Goal: Information Seeking & Learning: Learn about a topic

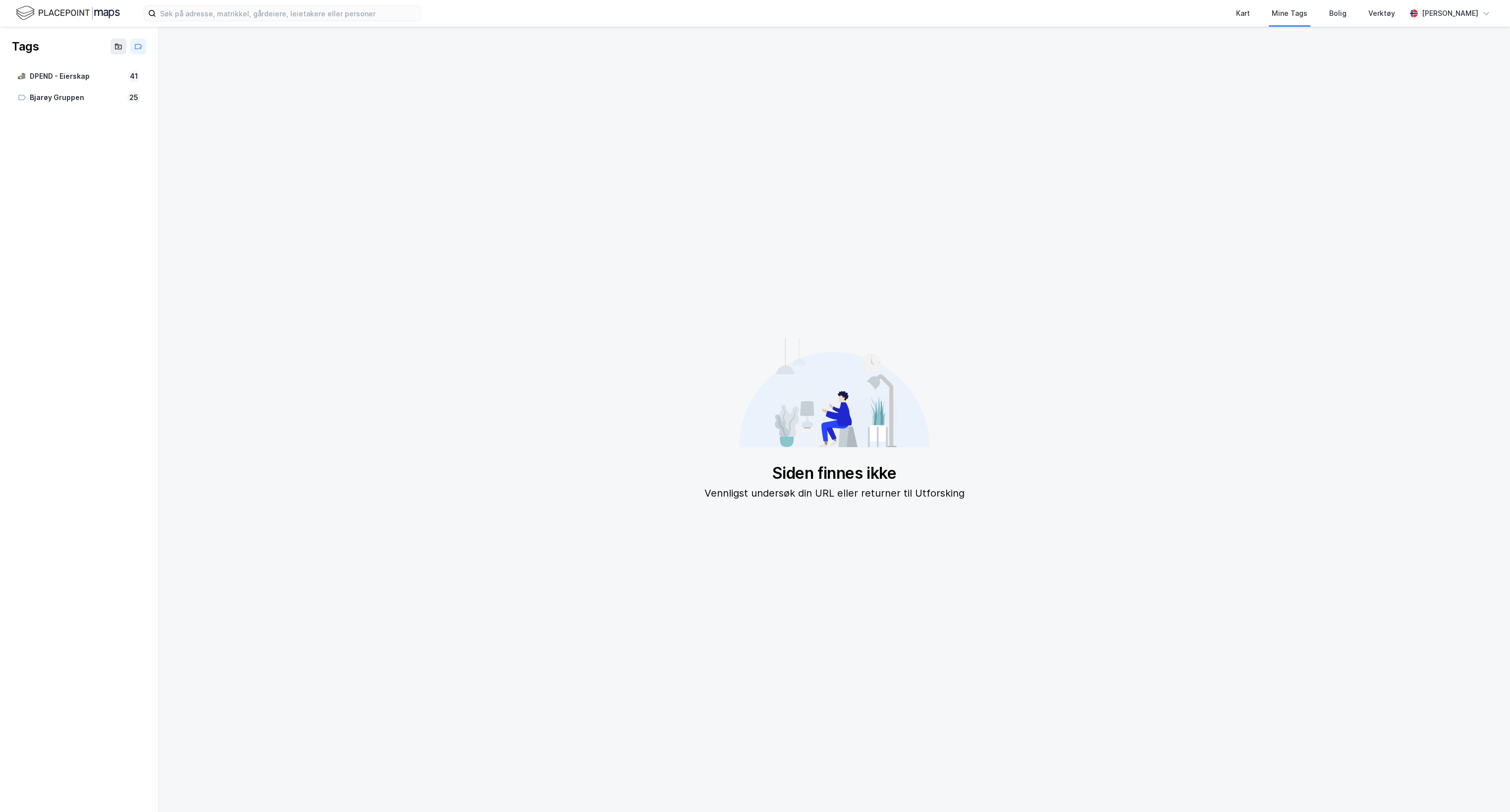
click at [107, 13] on img at bounding box center [67, 13] width 104 height 18
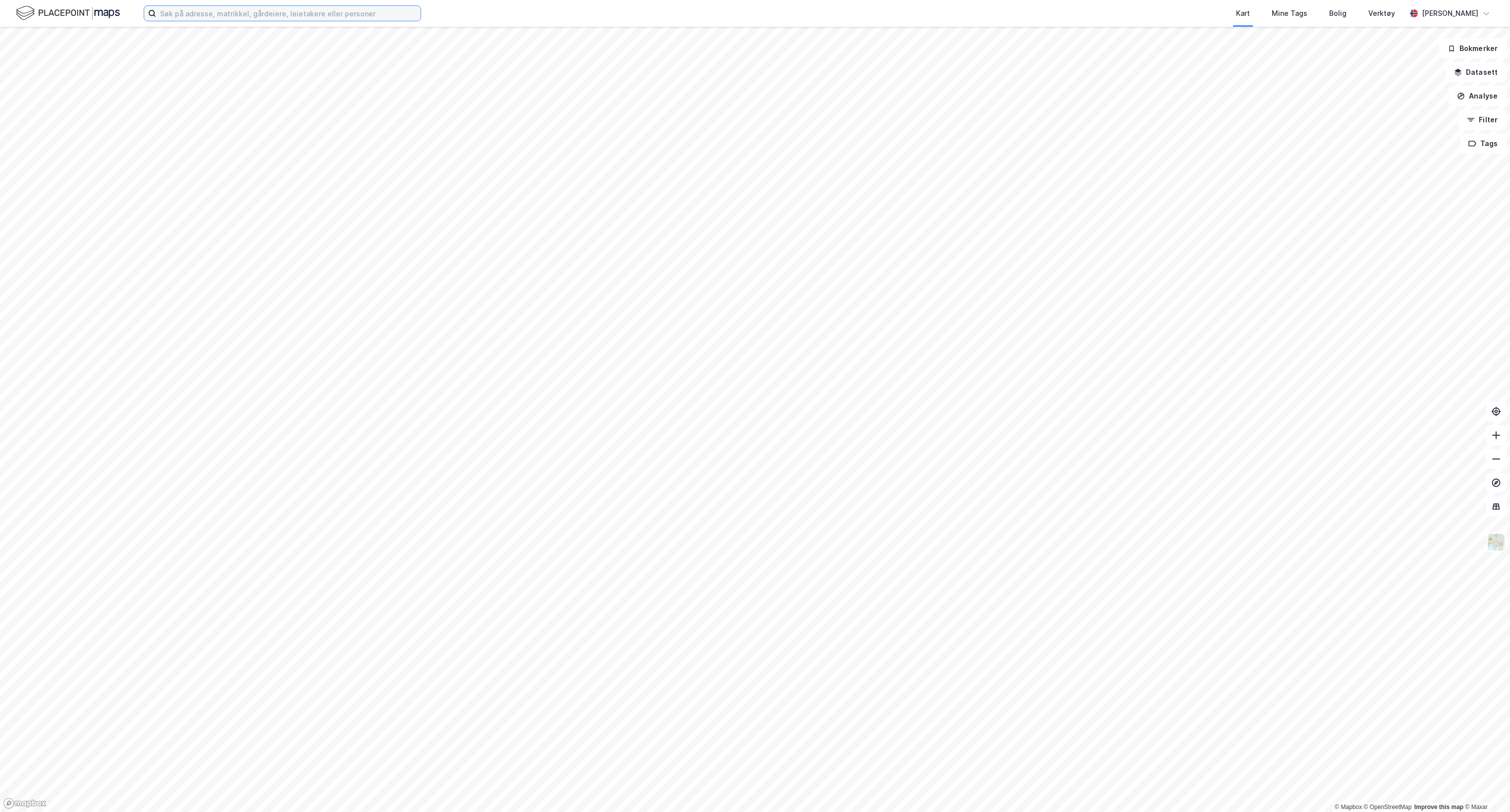
click at [314, 15] on input at bounding box center [288, 13] width 264 height 15
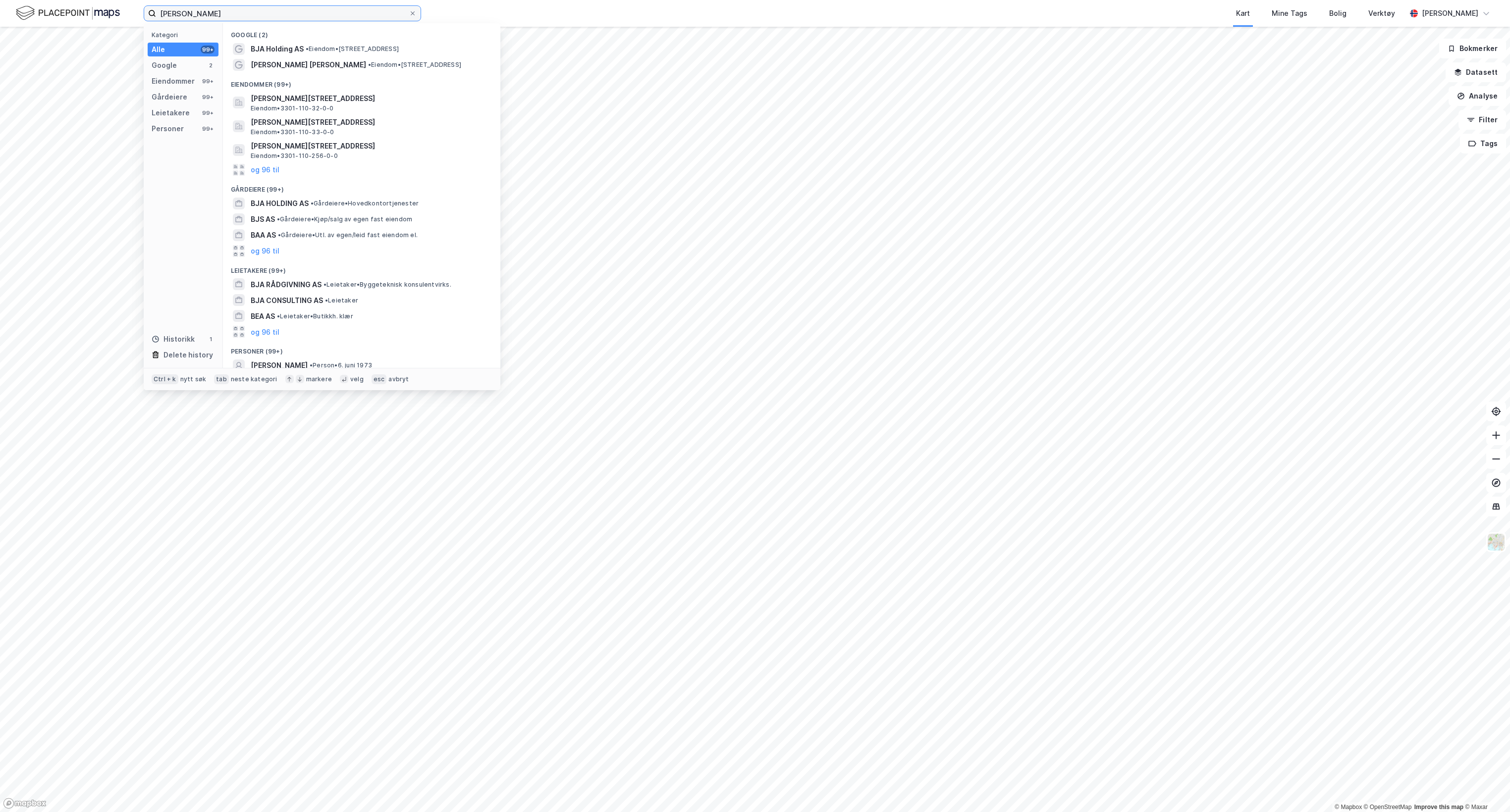
type input "[PERSON_NAME]"
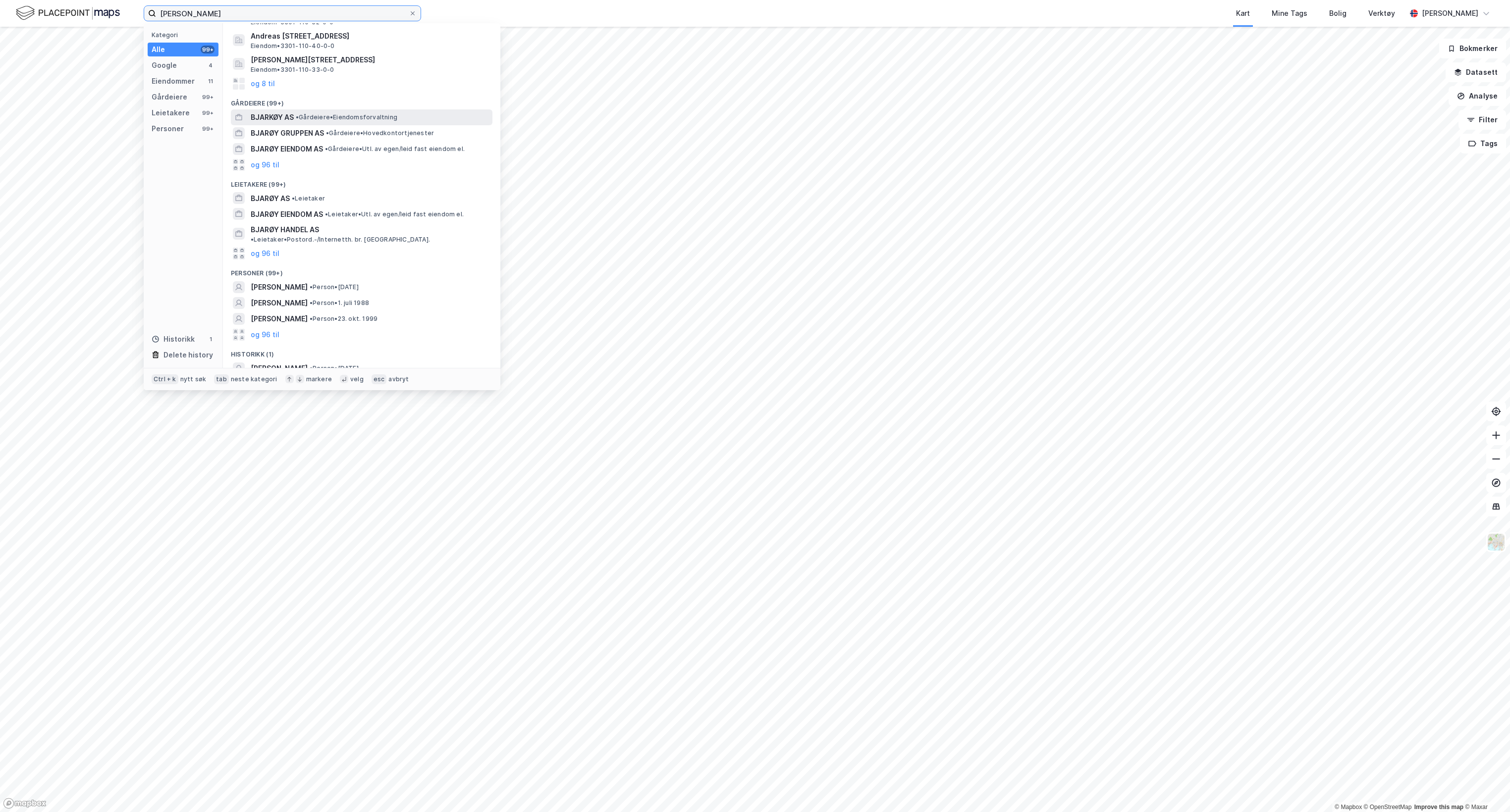
scroll to position [119, 0]
click at [312, 282] on span "•" at bounding box center [311, 286] width 3 height 8
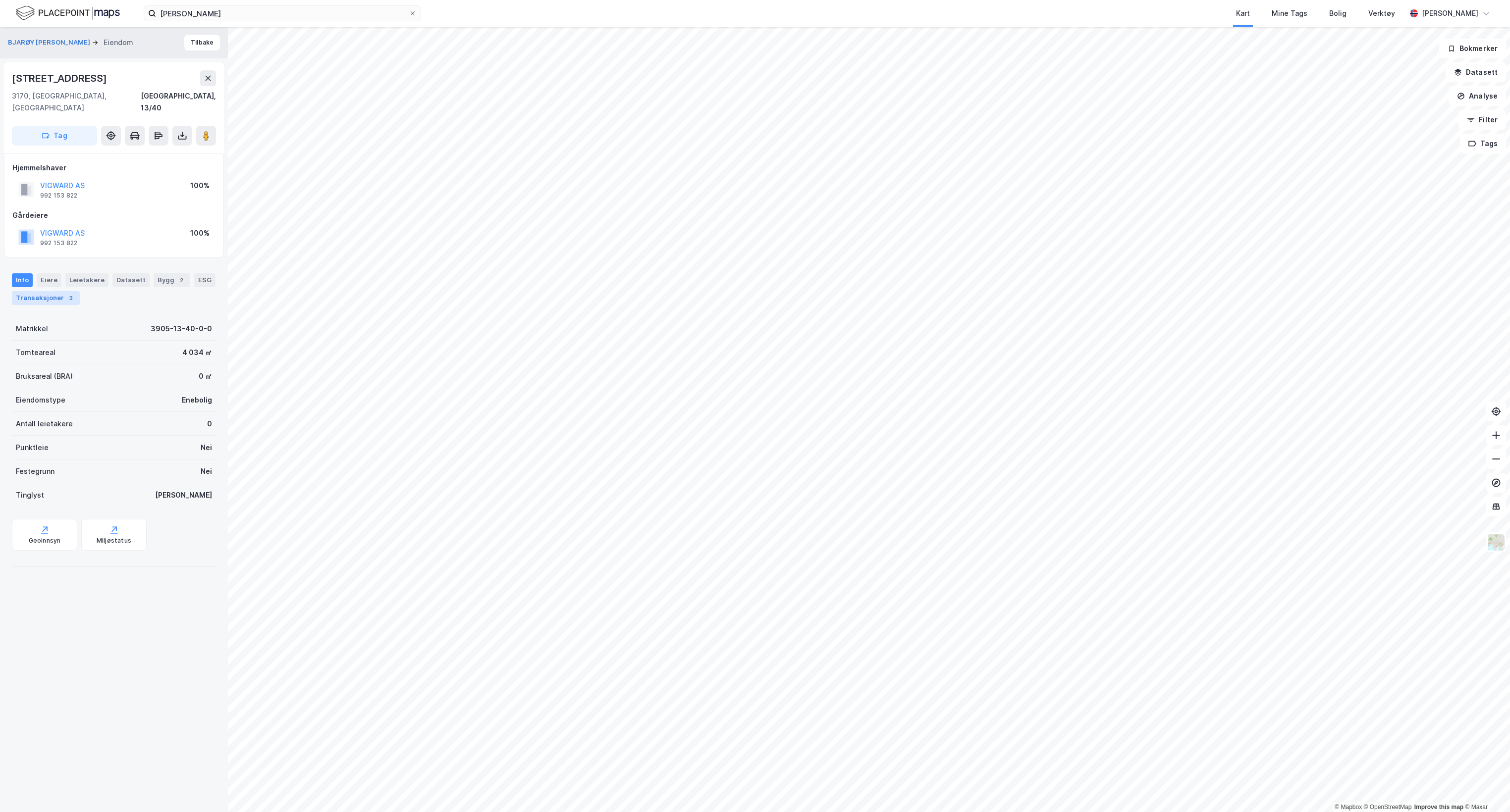
click at [75, 291] on div "Transaksjoner 3" at bounding box center [46, 298] width 68 height 14
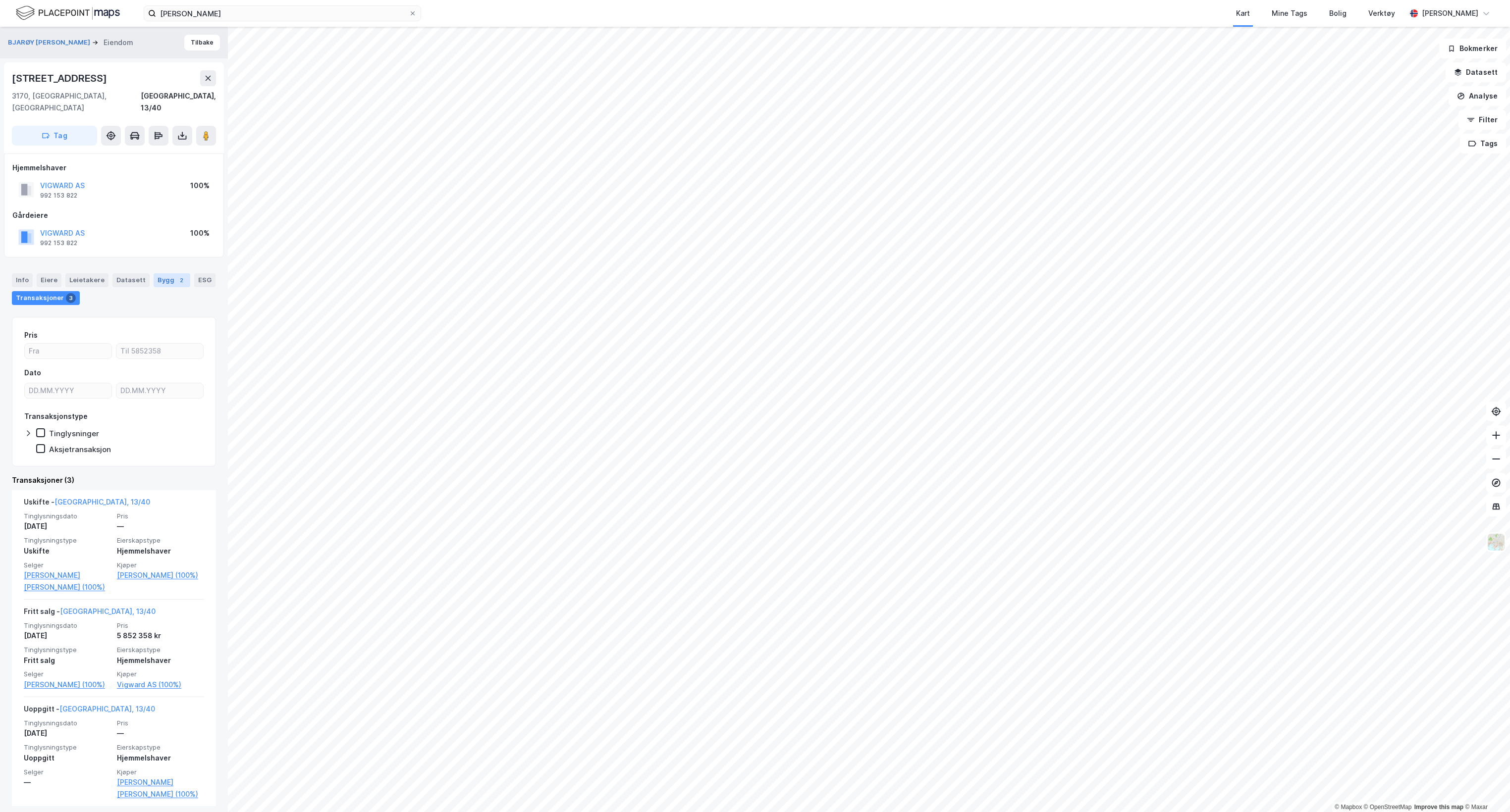
click at [155, 274] on div "Bygg 2" at bounding box center [172, 281] width 37 height 14
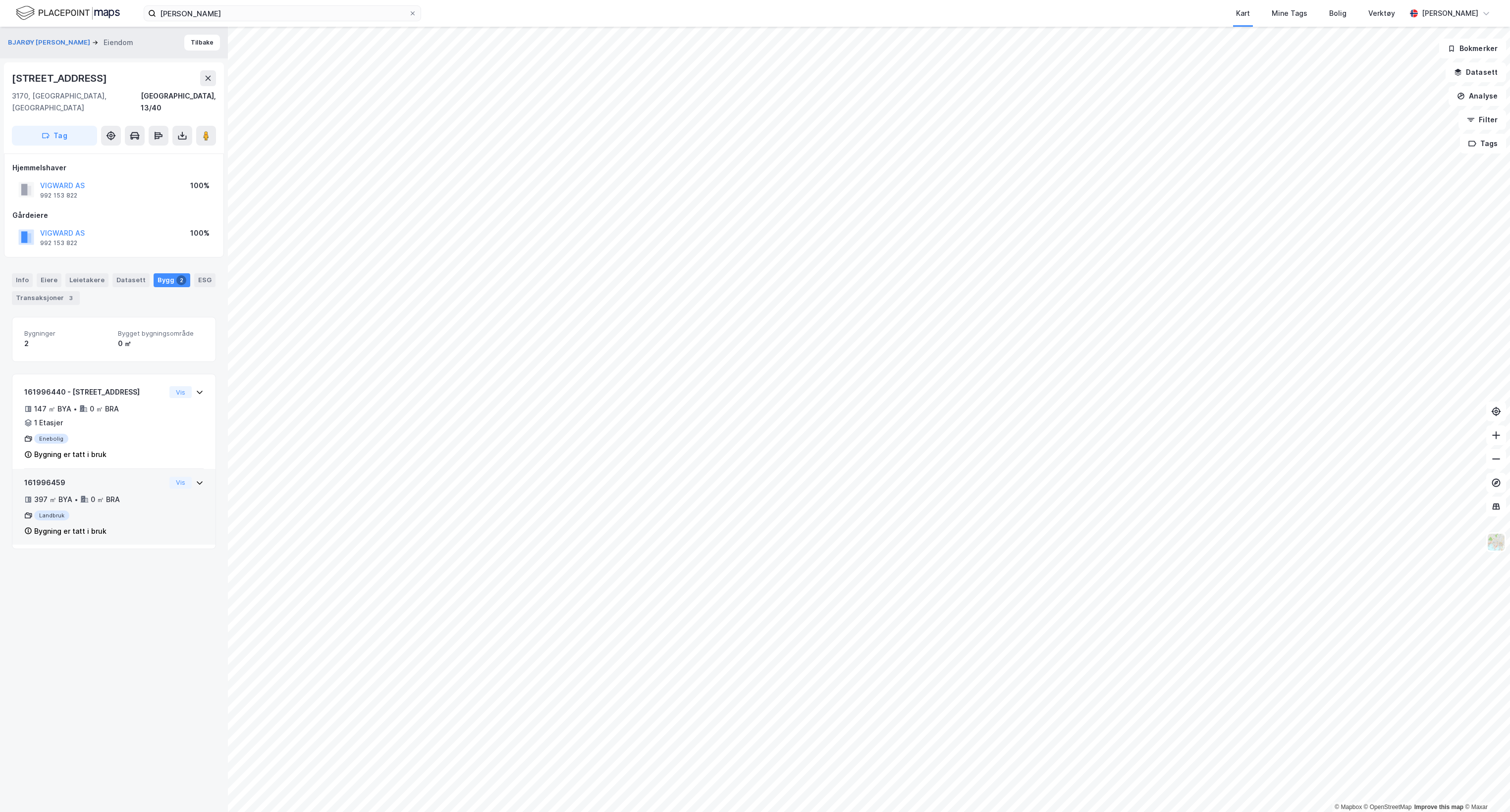
click at [152, 485] on div "161996459 397 ㎡ BYA • 0 ㎡ BRA Landbruk Bygning er tatt i bruk Vis" at bounding box center [114, 511] width 179 height 69
click at [21, 274] on div "Info" at bounding box center [22, 281] width 21 height 14
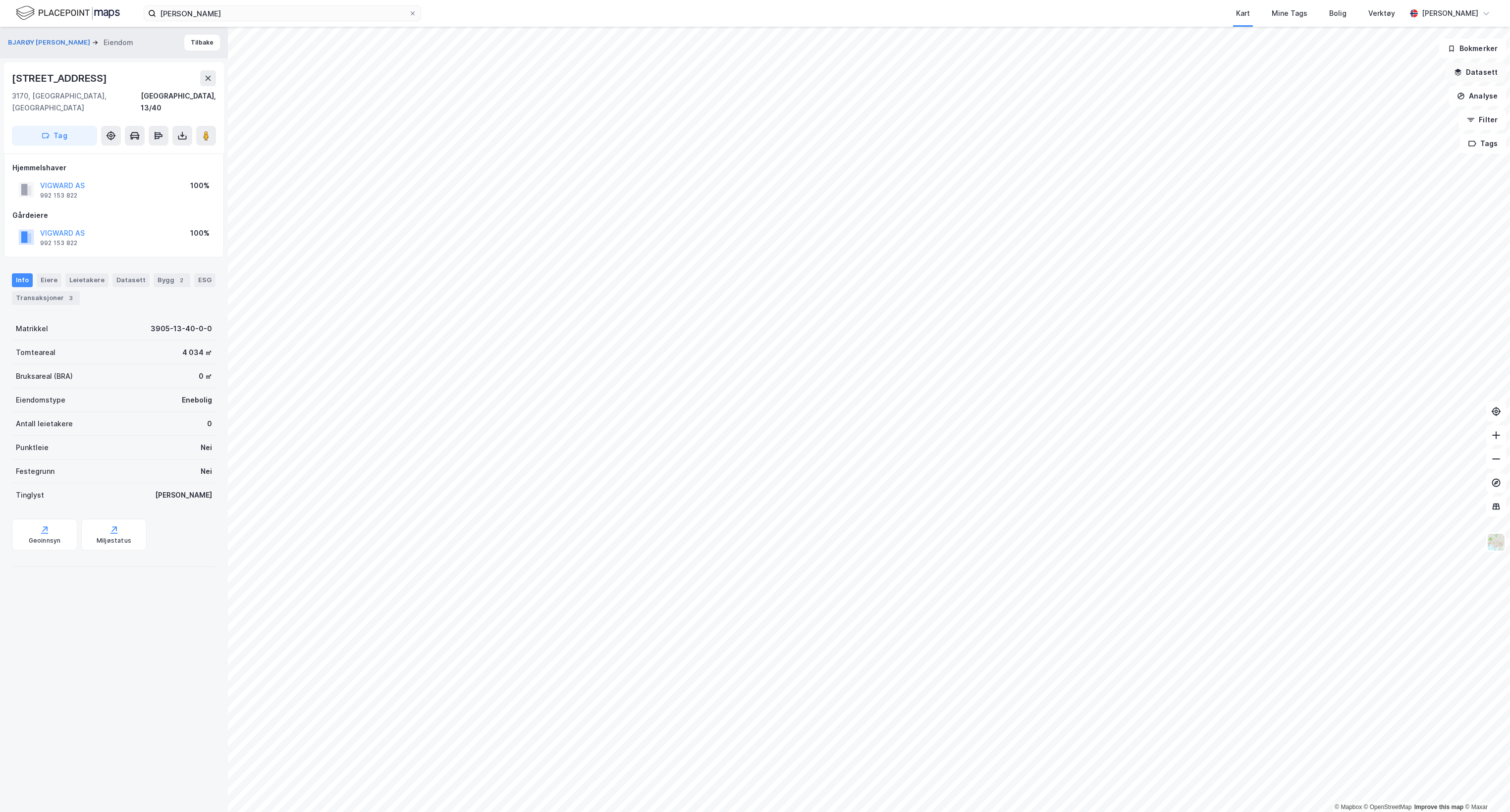
click at [1468, 77] on button "Datasett" at bounding box center [1475, 72] width 60 height 20
click at [1332, 96] on div "Kartlag" at bounding box center [1410, 97] width 174 height 24
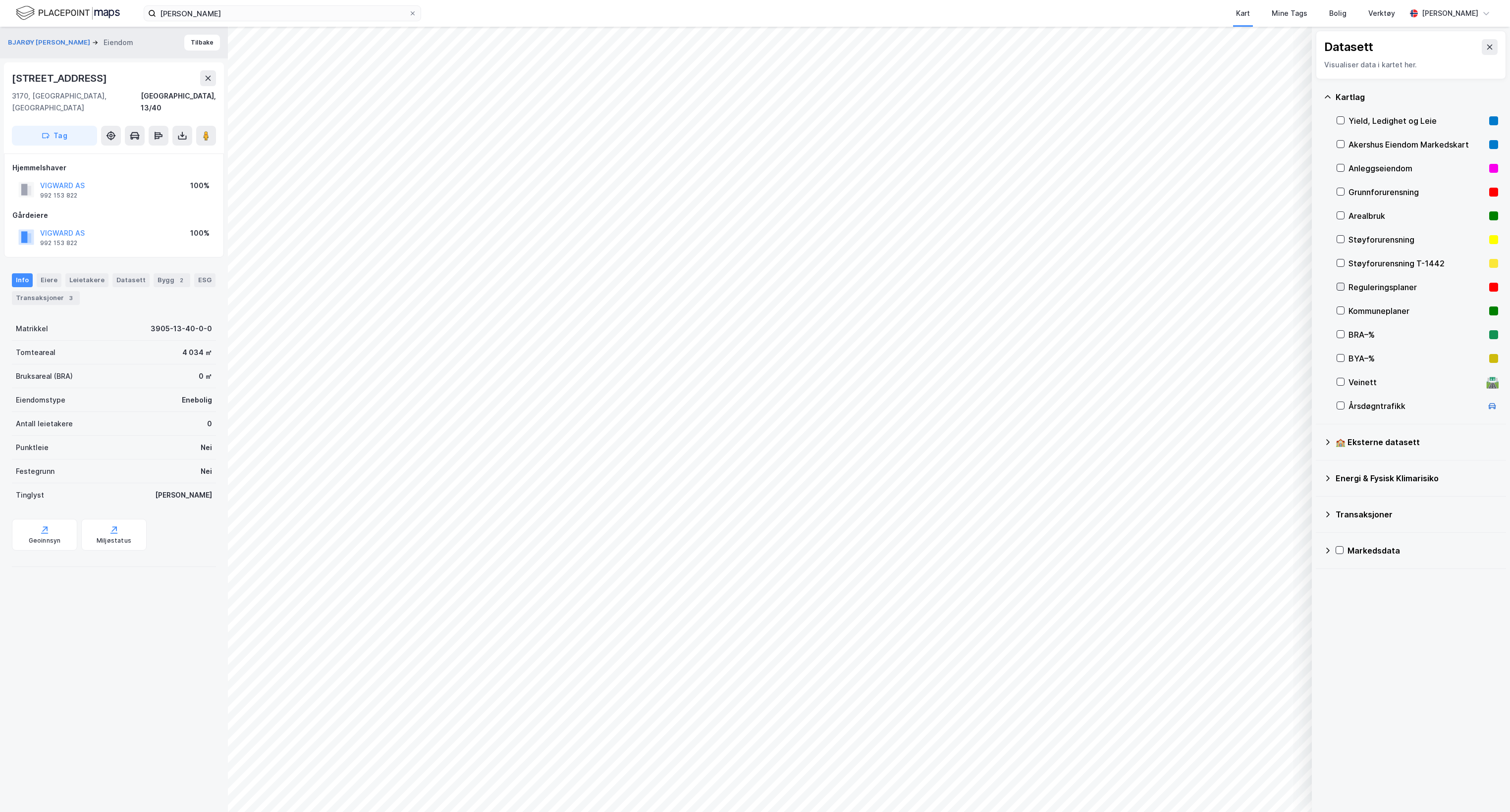
click at [1341, 286] on icon at bounding box center [1341, 286] width 7 height 7
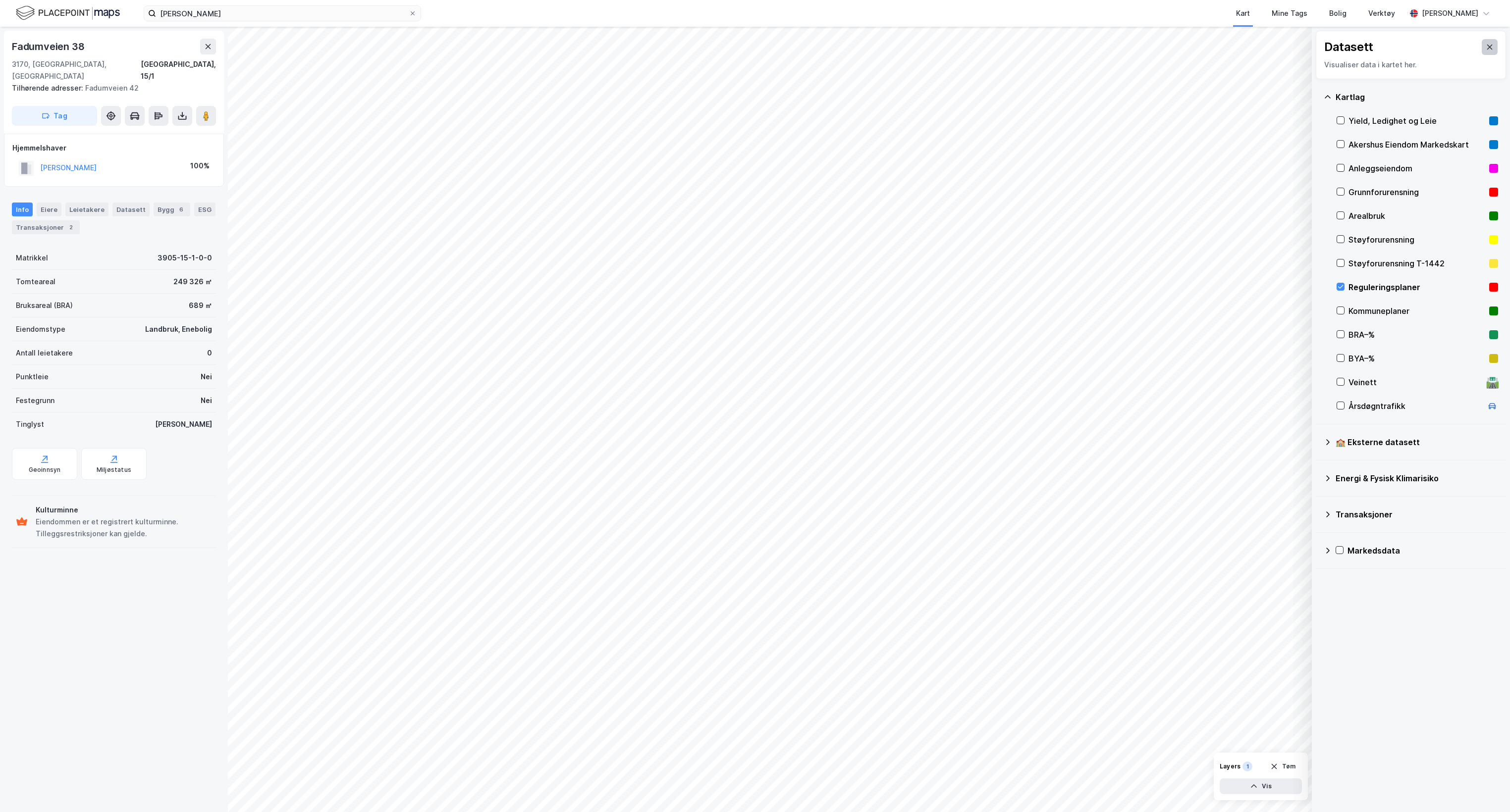
click at [1486, 46] on icon at bounding box center [1490, 47] width 8 height 8
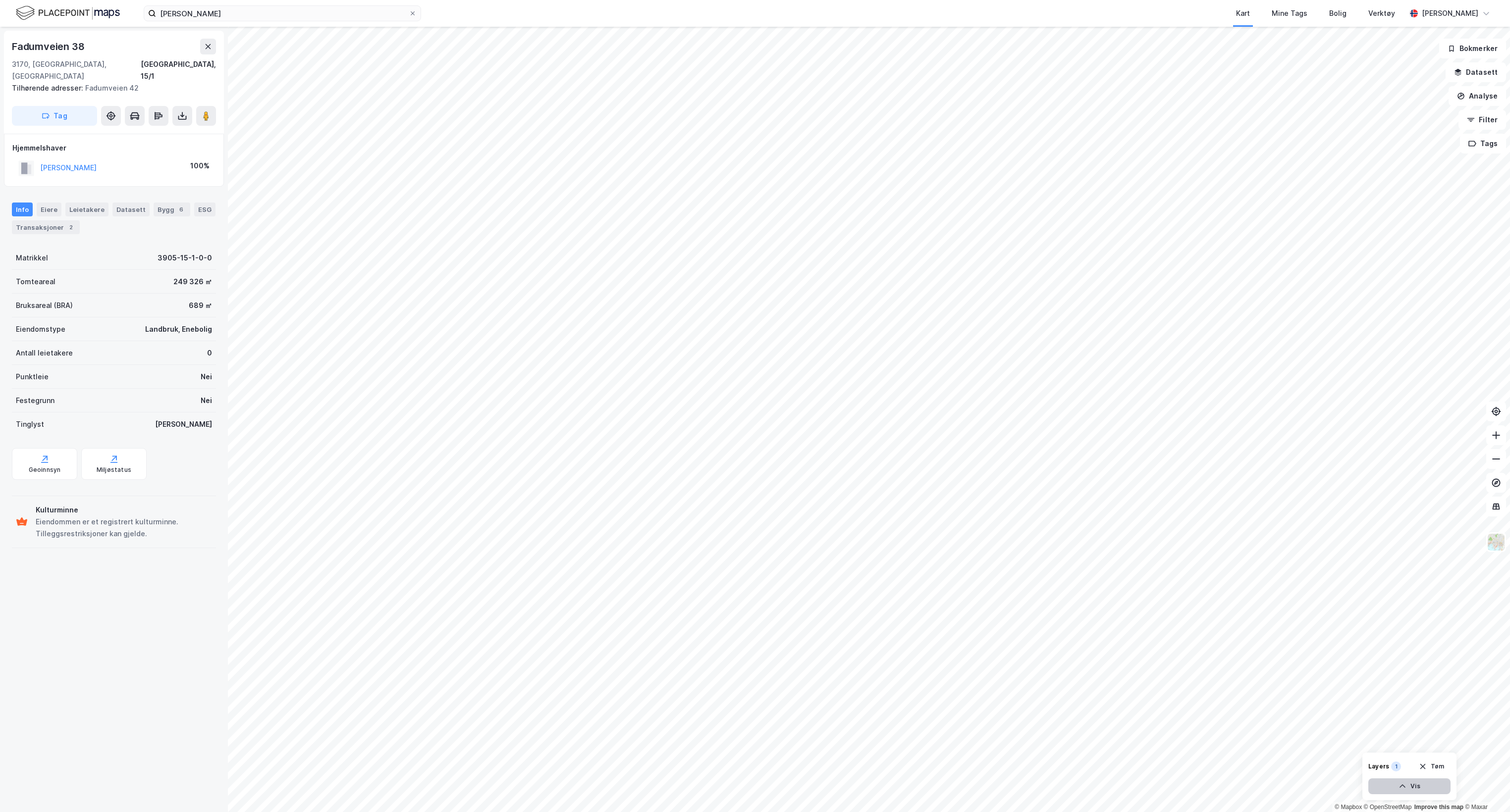
click at [1412, 786] on button "Vis" at bounding box center [1409, 786] width 82 height 16
click at [59, 15] on img at bounding box center [67, 13] width 104 height 18
